Goal: Task Accomplishment & Management: Use online tool/utility

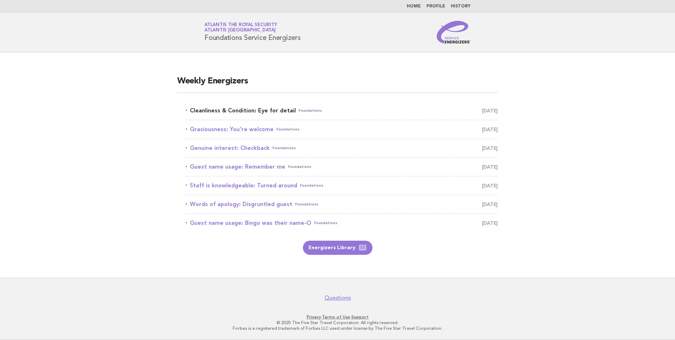
drag, startPoint x: 0, startPoint y: 0, endPoint x: 269, endPoint y: 111, distance: 291.1
click at [269, 111] on link "Cleanliness & Condition: Eye for detail Foundations October 6" at bounding box center [342, 111] width 312 height 10
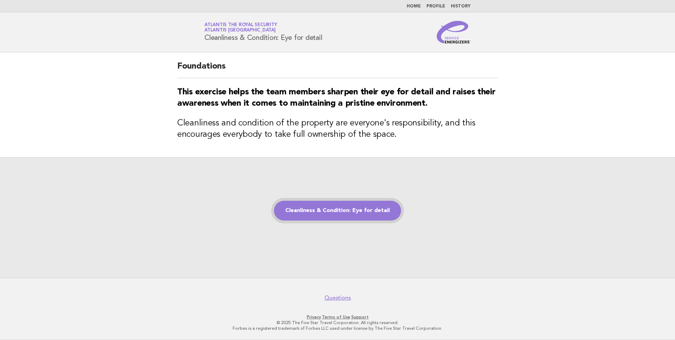
click at [337, 216] on link "Cleanliness & Condition: Eye for detail" at bounding box center [337, 211] width 127 height 20
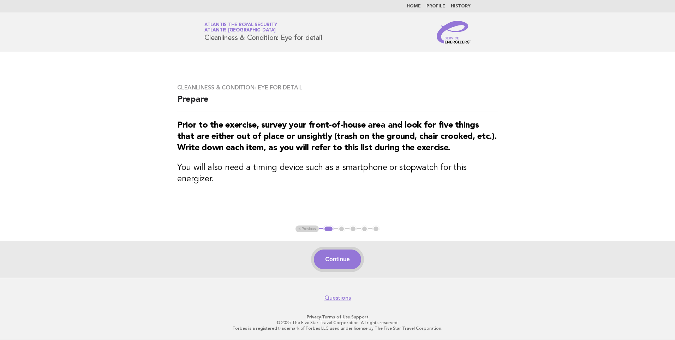
click at [338, 264] on button "Continue" at bounding box center [337, 259] width 47 height 20
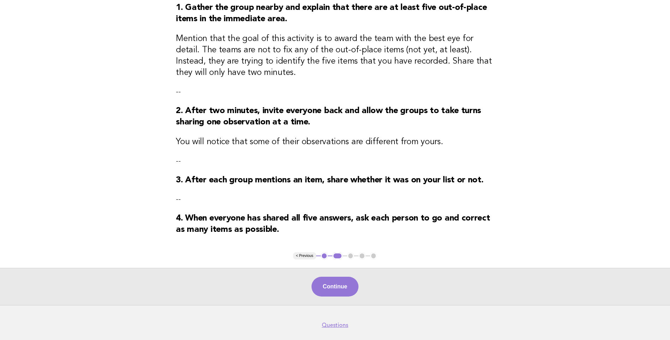
scroll to position [106, 0]
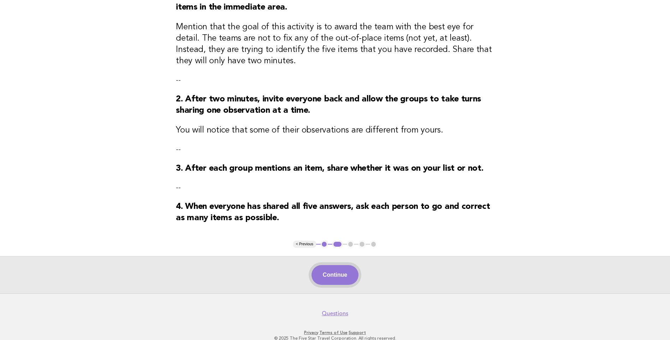
click at [339, 275] on button "Continue" at bounding box center [334, 275] width 47 height 20
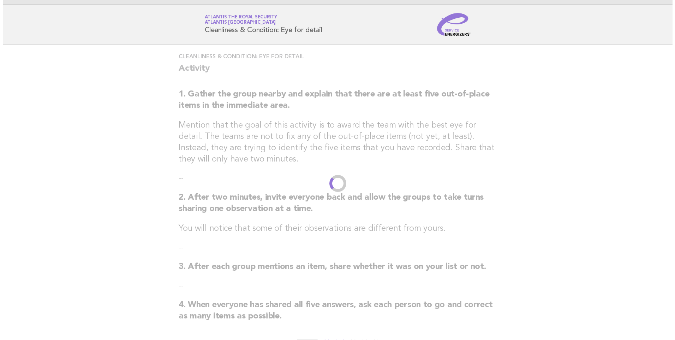
scroll to position [0, 0]
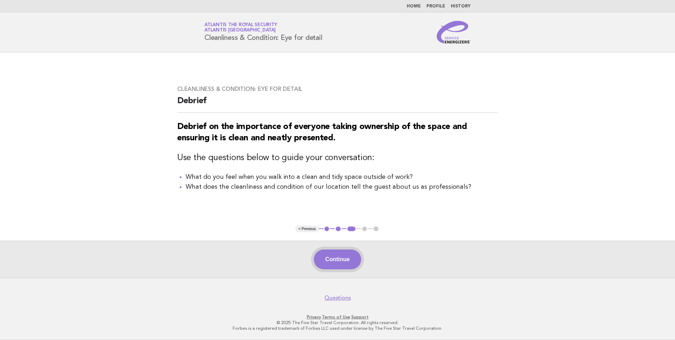
click at [343, 263] on button "Continue" at bounding box center [337, 259] width 47 height 20
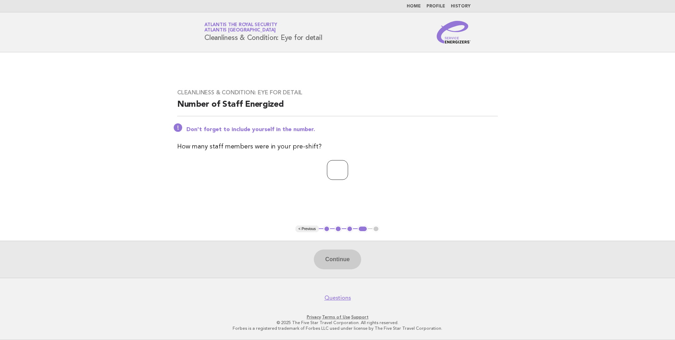
click at [348, 168] on input "*" at bounding box center [337, 170] width 21 height 20
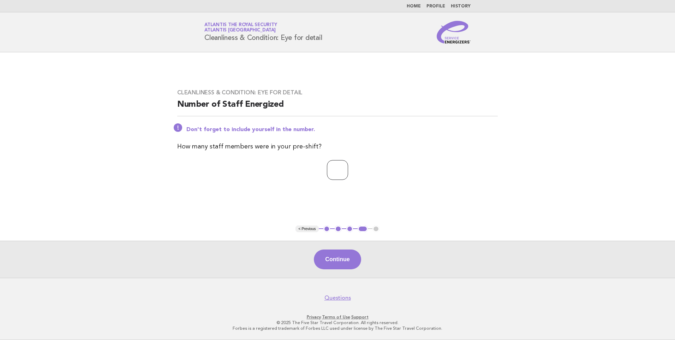
click at [348, 168] on input "*" at bounding box center [337, 170] width 21 height 20
type input "*"
click at [348, 168] on input "*" at bounding box center [337, 170] width 21 height 20
click at [339, 265] on button "Continue" at bounding box center [337, 259] width 47 height 20
